Goal: Task Accomplishment & Management: Manage account settings

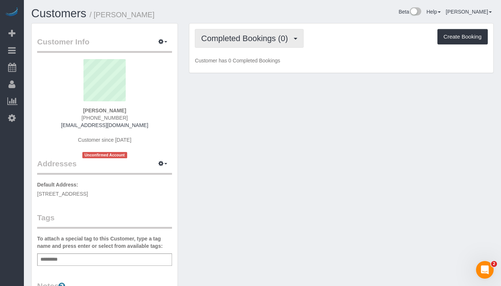
click at [276, 46] on button "Completed Bookings (0)" at bounding box center [249, 38] width 109 height 19
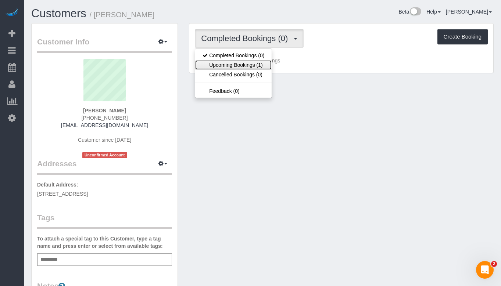
click at [253, 65] on link "Upcoming Bookings (1)" at bounding box center [233, 65] width 76 height 10
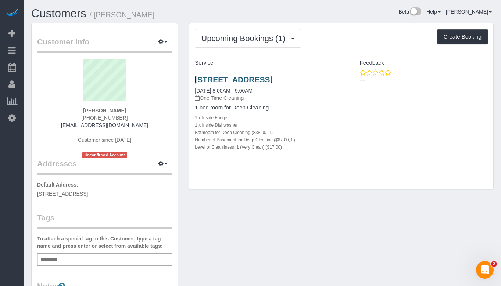
click at [239, 81] on link "3821 North Lakewood Avenue, Apt 1, Chicago, IL 60613" at bounding box center [234, 79] width 78 height 8
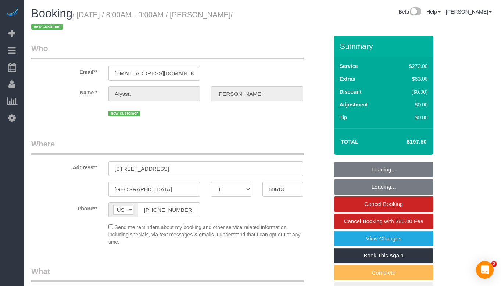
select select "IL"
select select "513"
select select "spot1"
select select "number:1"
select select "number:58"
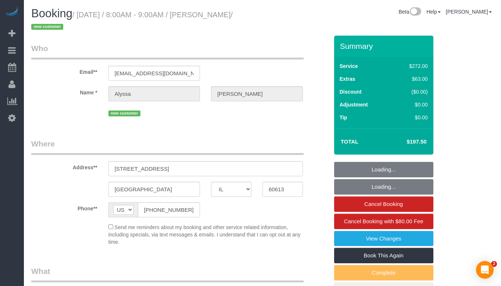
select select "number:139"
select select "number:104"
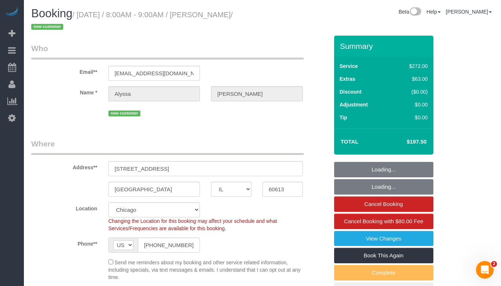
select select "object:1047"
select select "spot6"
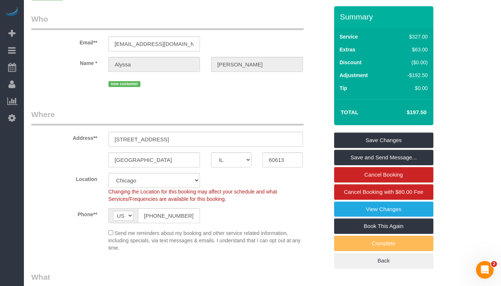
scroll to position [73, 0]
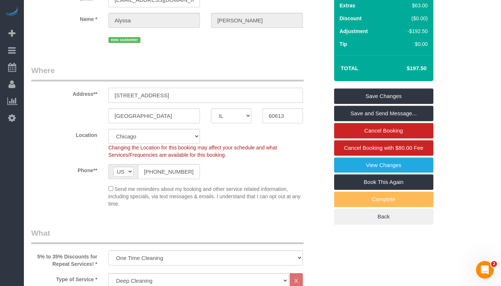
click at [194, 94] on input "[STREET_ADDRESS]" at bounding box center [205, 95] width 194 height 15
click at [242, 186] on div "Send me reminders about my booking and other service related information, inclu…" at bounding box center [205, 196] width 205 height 23
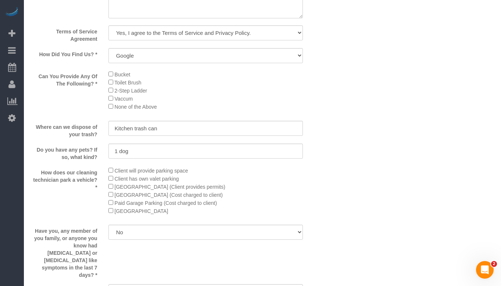
scroll to position [992, 0]
drag, startPoint x: 177, startPoint y: 113, endPoint x: 116, endPoint y: 74, distance: 72.9
click at [116, 74] on div "Bucket Toilet Brush 2-Step Ladder [GEOGRAPHIC_DATA] None of the Above" at bounding box center [205, 91] width 194 height 45
copy div "Bucket Toilet Brush 2-Step Ladder Vaccum None of the Above"
click at [216, 84] on li "Toilet Brush" at bounding box center [205, 82] width 194 height 8
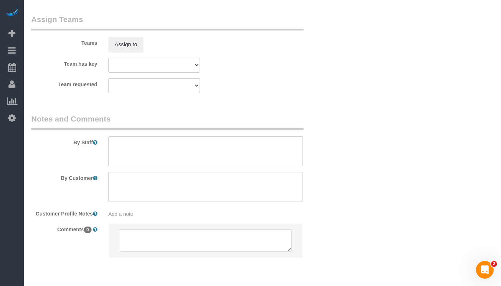
scroll to position [1323, 0]
click at [132, 136] on textarea at bounding box center [205, 151] width 194 height 30
paste textarea "Initial Cleaning for a weekly cleaning. Partial Cleaning. 1). General Cleaning.…"
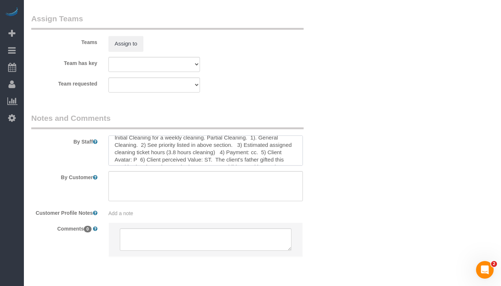
scroll to position [0, 0]
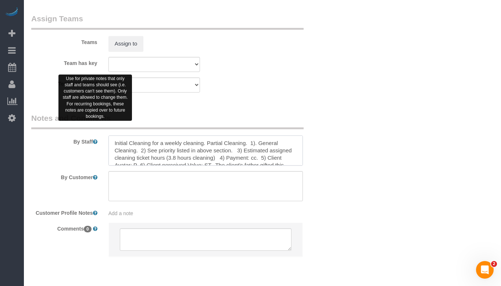
drag, startPoint x: 203, startPoint y: 129, endPoint x: 96, endPoint y: 124, distance: 107.0
click at [96, 124] on div "By Staff" at bounding box center [180, 139] width 308 height 53
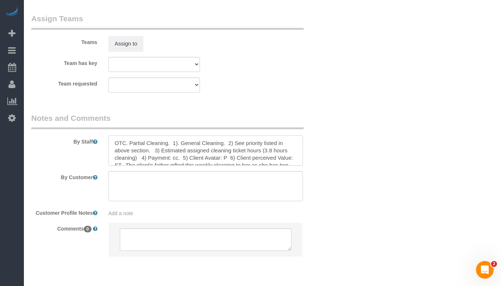
click at [190, 136] on textarea at bounding box center [205, 151] width 194 height 30
click at [271, 136] on textarea at bounding box center [205, 151] width 194 height 30
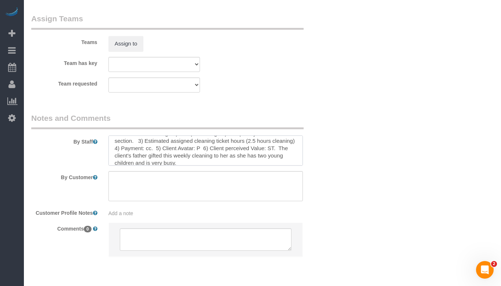
scroll to position [15, 0]
drag, startPoint x: 230, startPoint y: 145, endPoint x: 168, endPoint y: 136, distance: 63.4
click at [168, 136] on textarea at bounding box center [205, 151] width 194 height 30
click at [283, 140] on textarea at bounding box center [205, 151] width 194 height 30
paste textarea "Wants them perfectly cleaned, time-saving, health/safety"
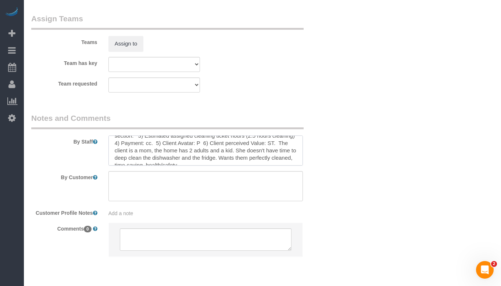
scroll to position [18, 0]
click at [271, 136] on textarea at bounding box center [205, 151] width 194 height 30
type textarea "OTC. Partial Cleaning. 1). Deep Cleaning. 2) See priority listed in above secti…"
drag, startPoint x: 269, startPoint y: 145, endPoint x: 141, endPoint y: 129, distance: 128.9
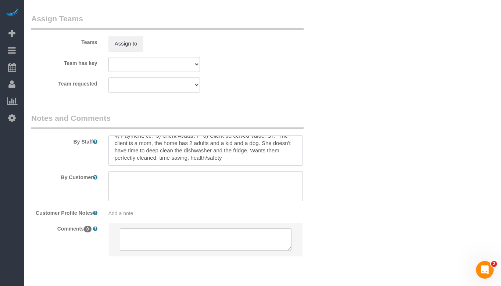
click at [141, 136] on textarea at bounding box center [205, 151] width 194 height 30
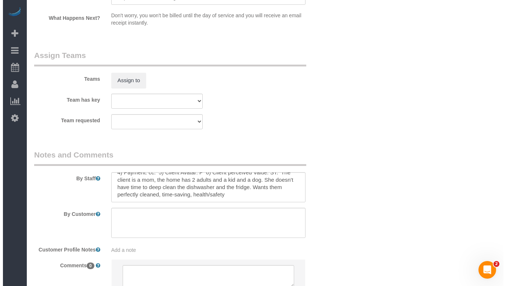
scroll to position [1323, 0]
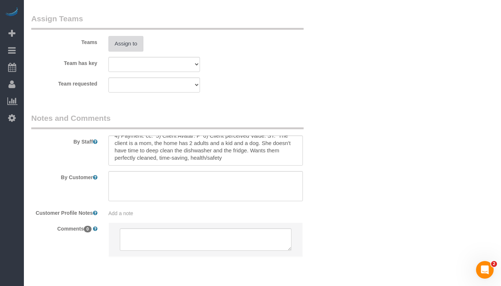
click at [132, 36] on button "Assign to" at bounding box center [125, 43] width 35 height 15
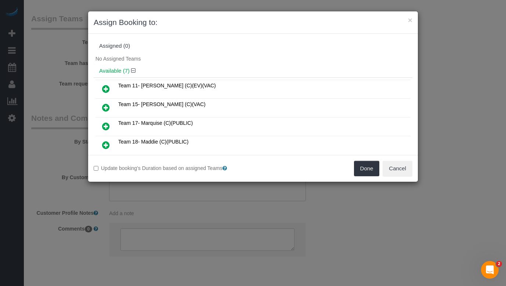
scroll to position [37, 0]
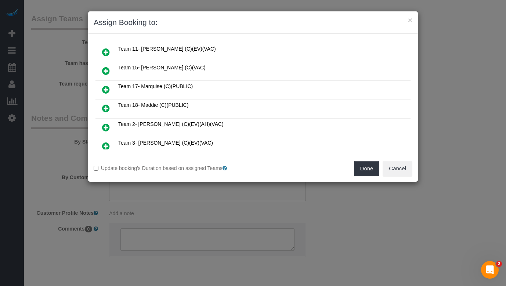
click at [108, 125] on icon at bounding box center [106, 127] width 8 height 9
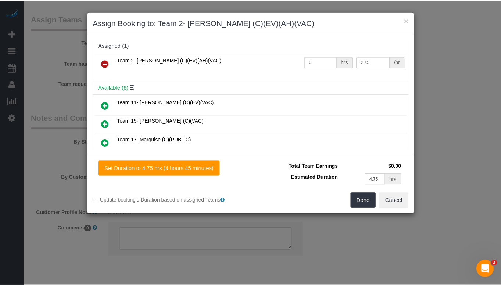
scroll to position [0, 0]
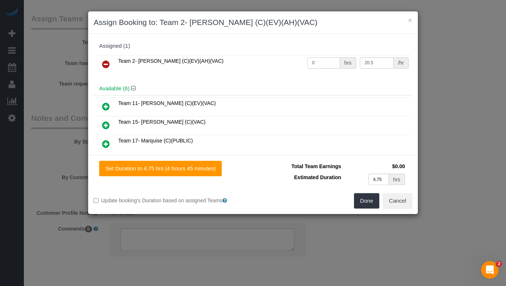
click at [312, 66] on input "0" at bounding box center [324, 62] width 33 height 11
type input "2"
type input "0"
click at [409, 20] on button "×" at bounding box center [410, 20] width 4 height 8
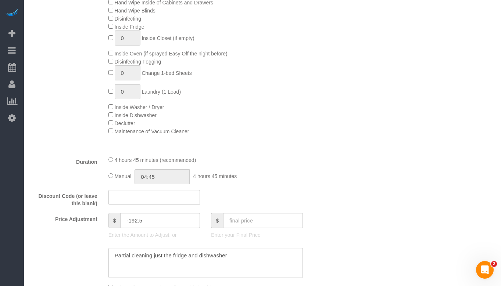
scroll to position [478, 0]
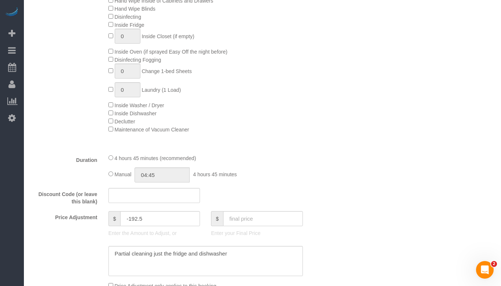
click at [110, 171] on div "Manual 04:45 4 hours 45 minutes" at bounding box center [205, 175] width 194 height 15
click at [163, 177] on input "04:45" at bounding box center [161, 175] width 55 height 15
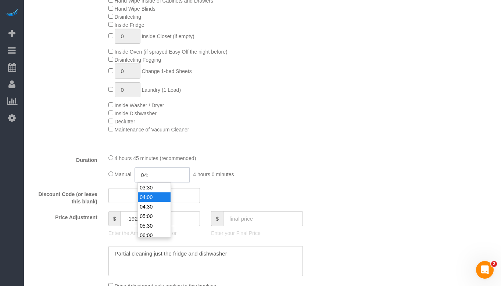
type input "04"
select select "spot11"
type input "0"
select select "spot16"
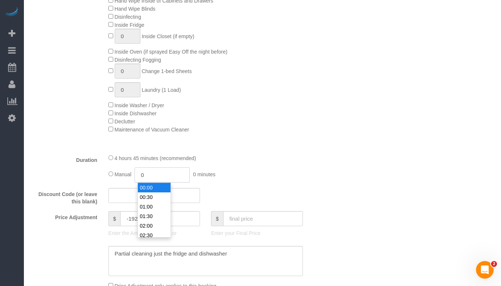
select select "spot21"
type input "02"
select select "spot26"
type input "02:30"
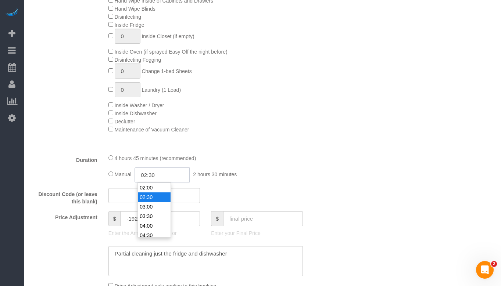
select select "spot31"
select select "spot36"
type input "02:30"
click at [152, 194] on li "02:30" at bounding box center [154, 198] width 33 height 10
click at [258, 155] on div "4 hours 45 minutes (recommended)" at bounding box center [205, 158] width 194 height 8
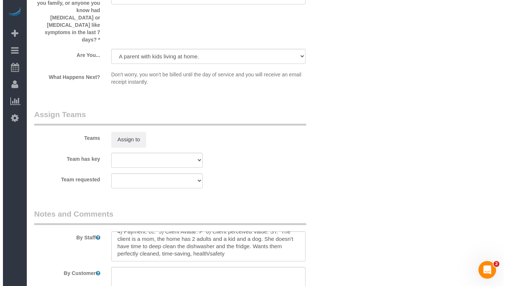
scroll to position [1249, 0]
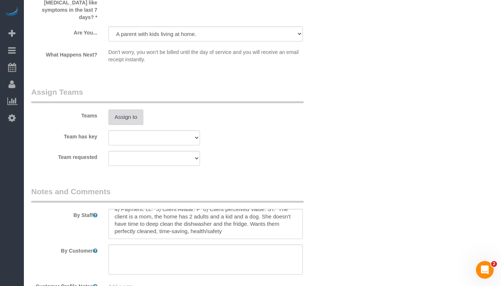
click at [131, 109] on button "Assign to" at bounding box center [125, 116] width 35 height 15
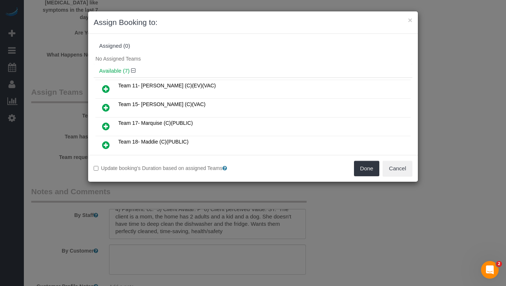
scroll to position [37, 0]
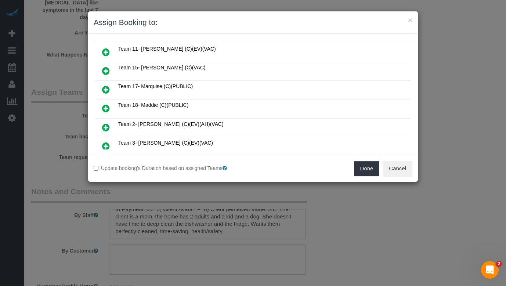
click at [104, 128] on icon at bounding box center [106, 127] width 8 height 9
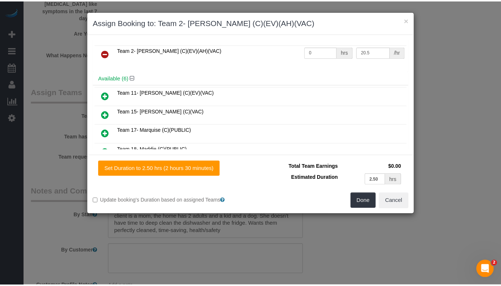
scroll to position [0, 0]
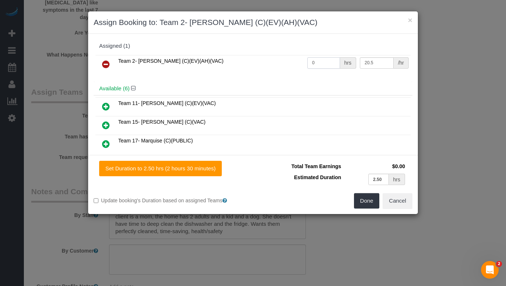
click at [319, 64] on input "0" at bounding box center [324, 62] width 33 height 11
type input "2.5"
click at [362, 202] on button "Done" at bounding box center [367, 200] width 26 height 15
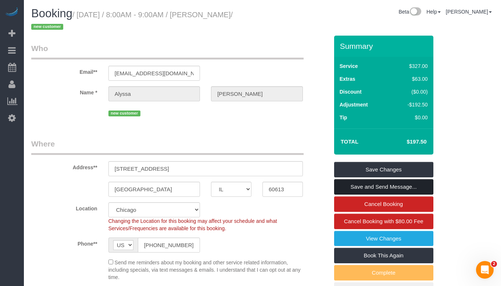
click at [397, 187] on link "Save and Send Message..." at bounding box center [383, 186] width 99 height 15
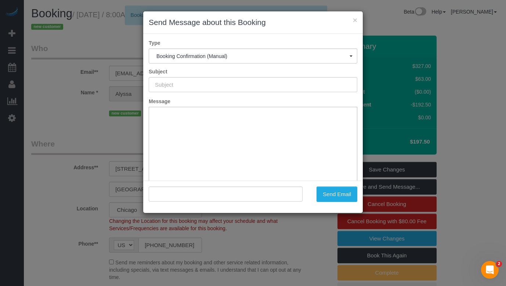
type input "Your Booking With Fresh Tech Maid, Confirmed!"
type input ""[PERSON_NAME]" <[EMAIL_ADDRESS][DOMAIN_NAME]>"
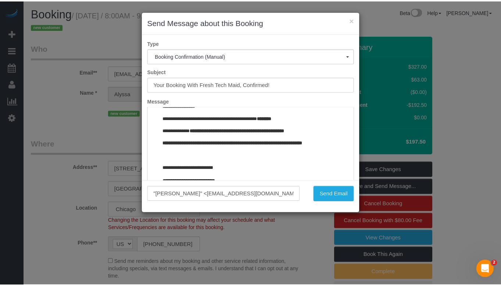
scroll to position [828, 0]
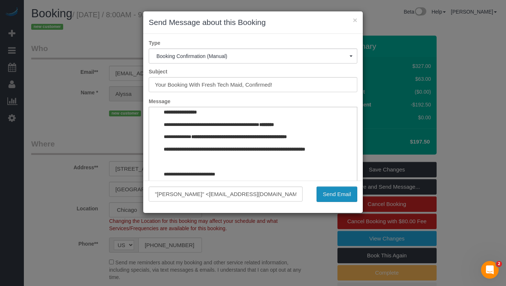
click at [335, 193] on button "Send Email" at bounding box center [337, 194] width 41 height 15
